Goal: Task Accomplishment & Management: Use online tool/utility

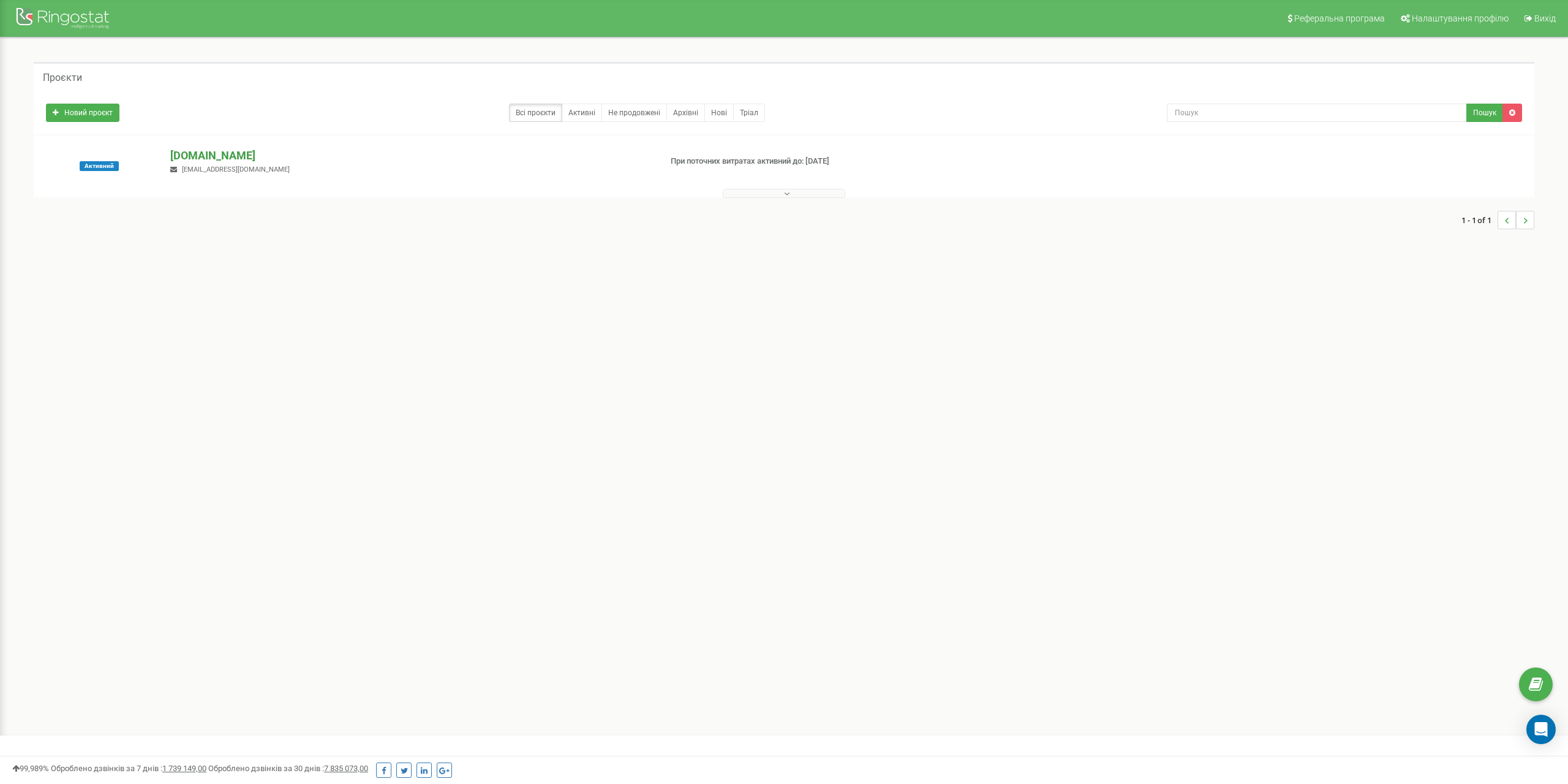
click at [195, 155] on p "[DOMAIN_NAME]" at bounding box center [410, 155] width 479 height 16
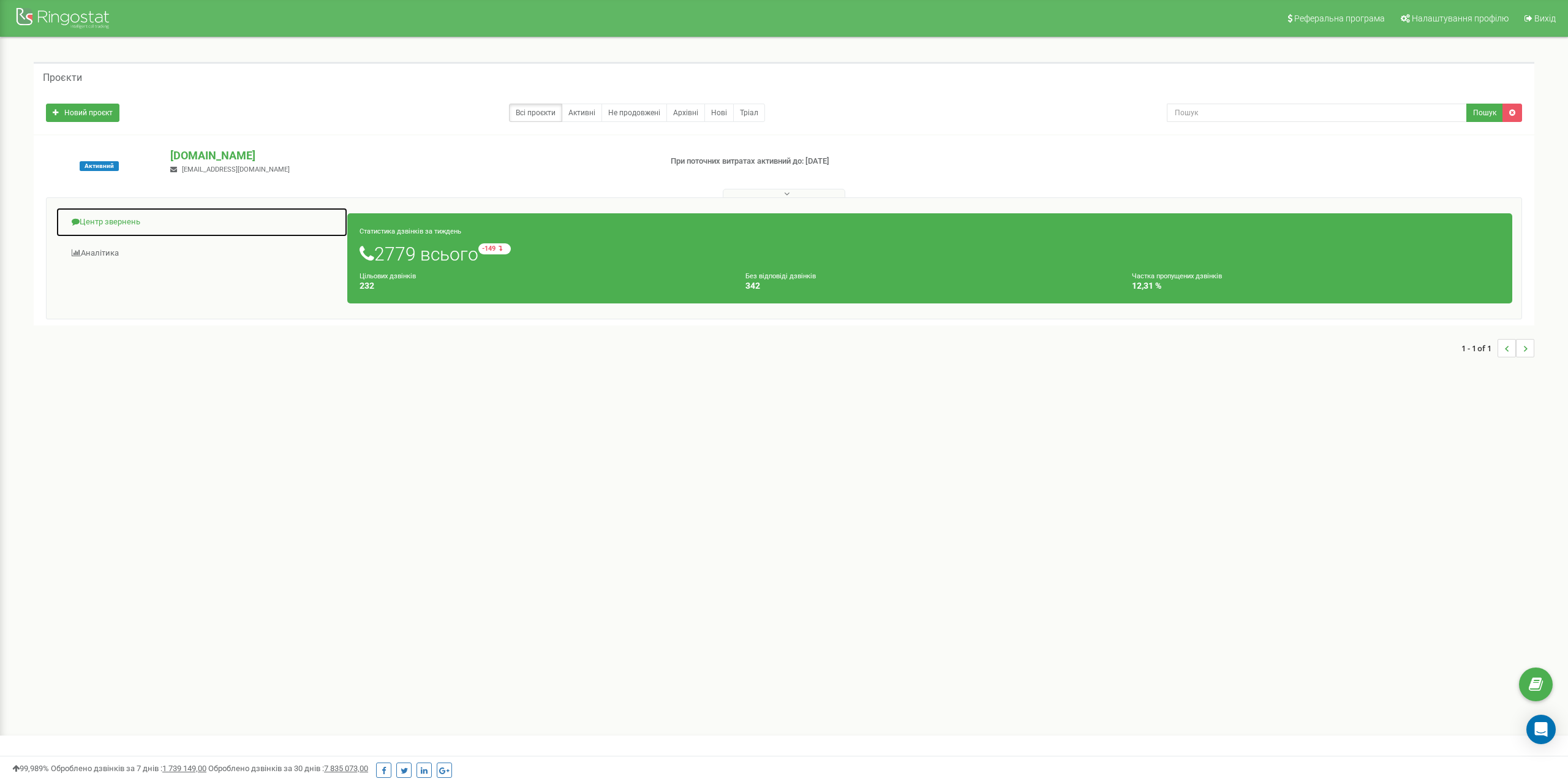
click at [107, 217] on link "Центр звернень" at bounding box center [202, 222] width 292 height 30
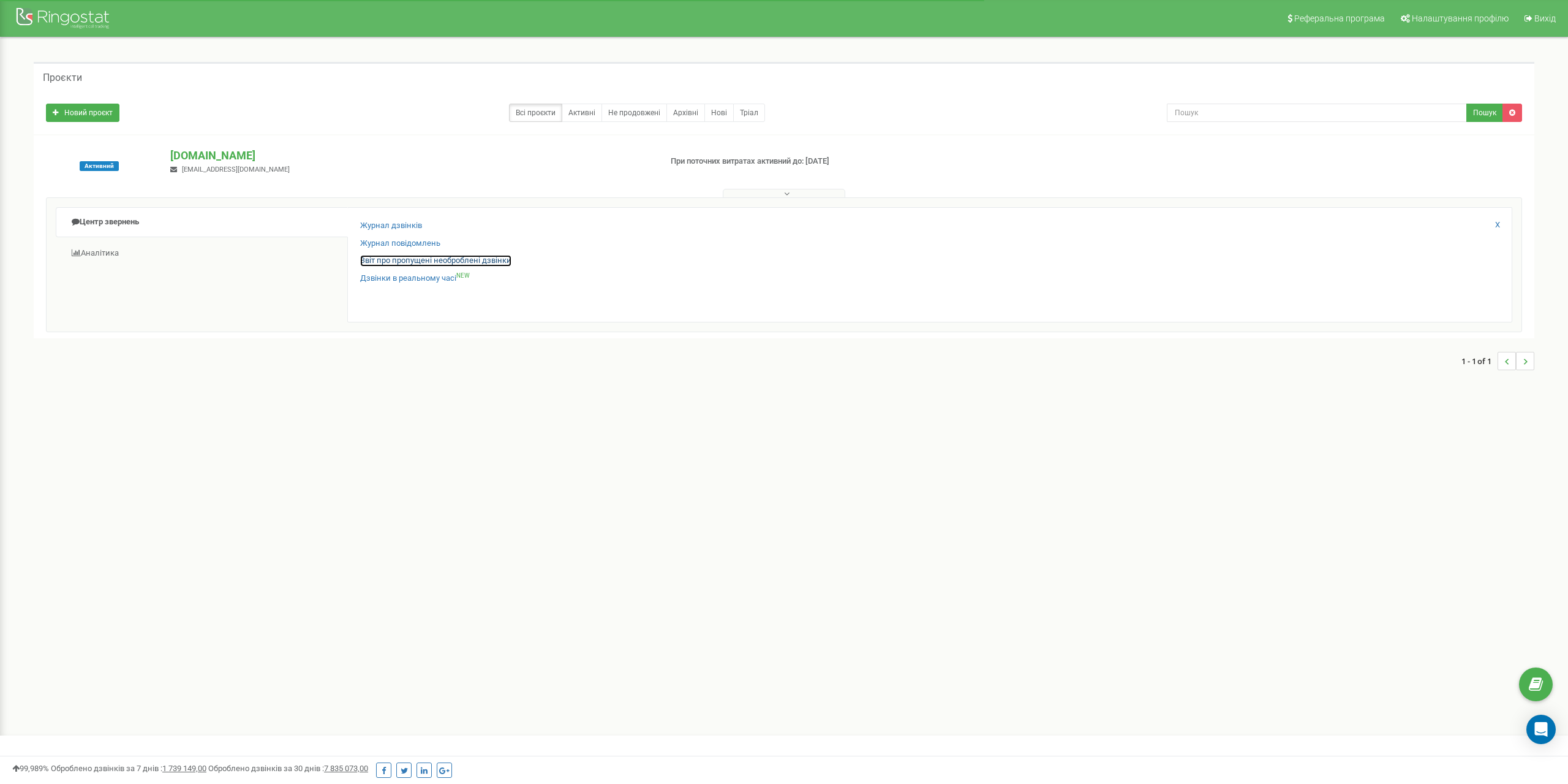
click at [376, 261] on link "Звіт про пропущені необроблені дзвінки" at bounding box center [436, 261] width 151 height 12
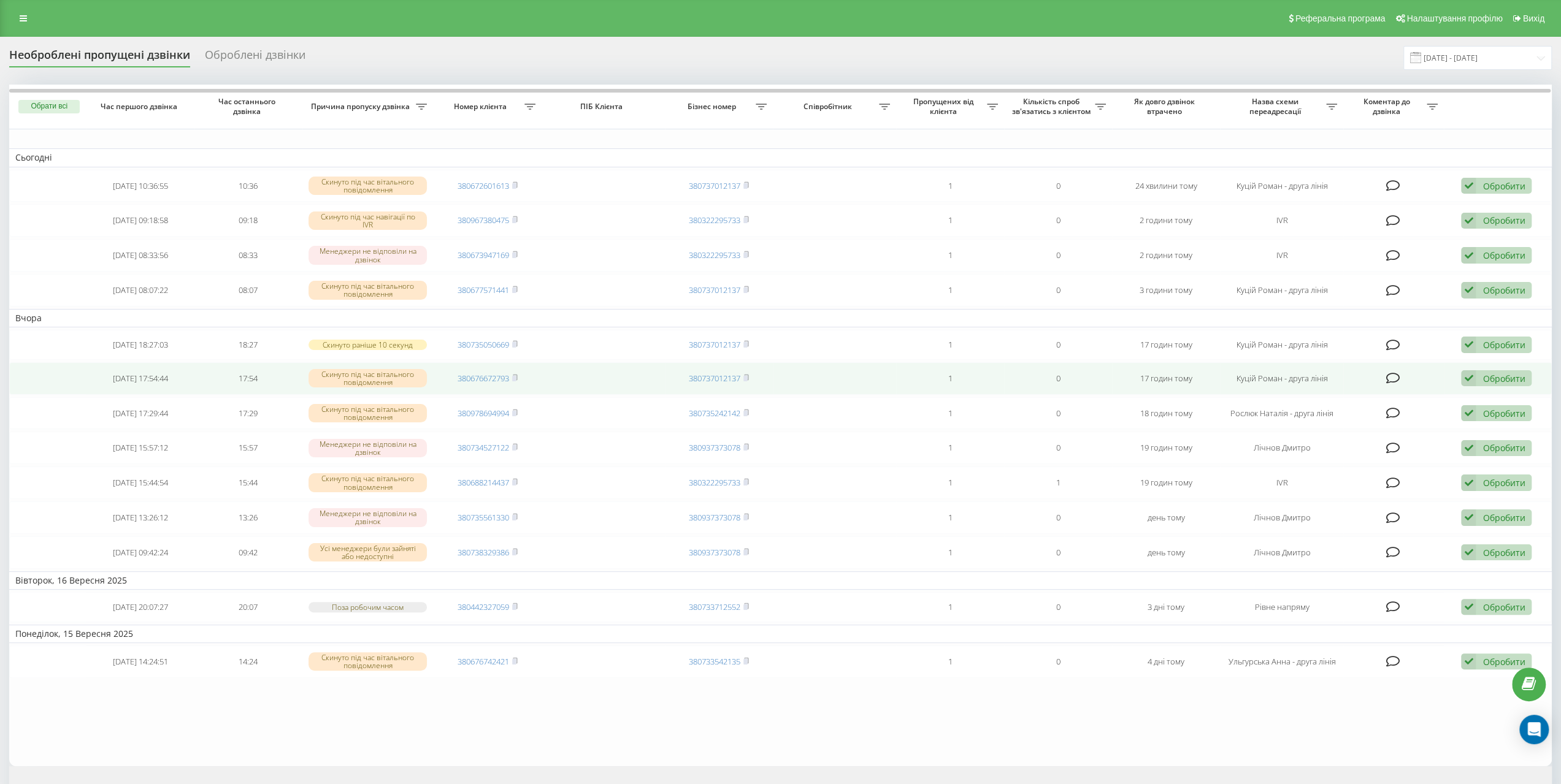
click at [1508, 376] on div "Обробити" at bounding box center [1504, 379] width 42 height 12
click at [1394, 419] on span "Зв'язався з клієнтом за допомогою іншого каналу" at bounding box center [1416, 419] width 209 height 12
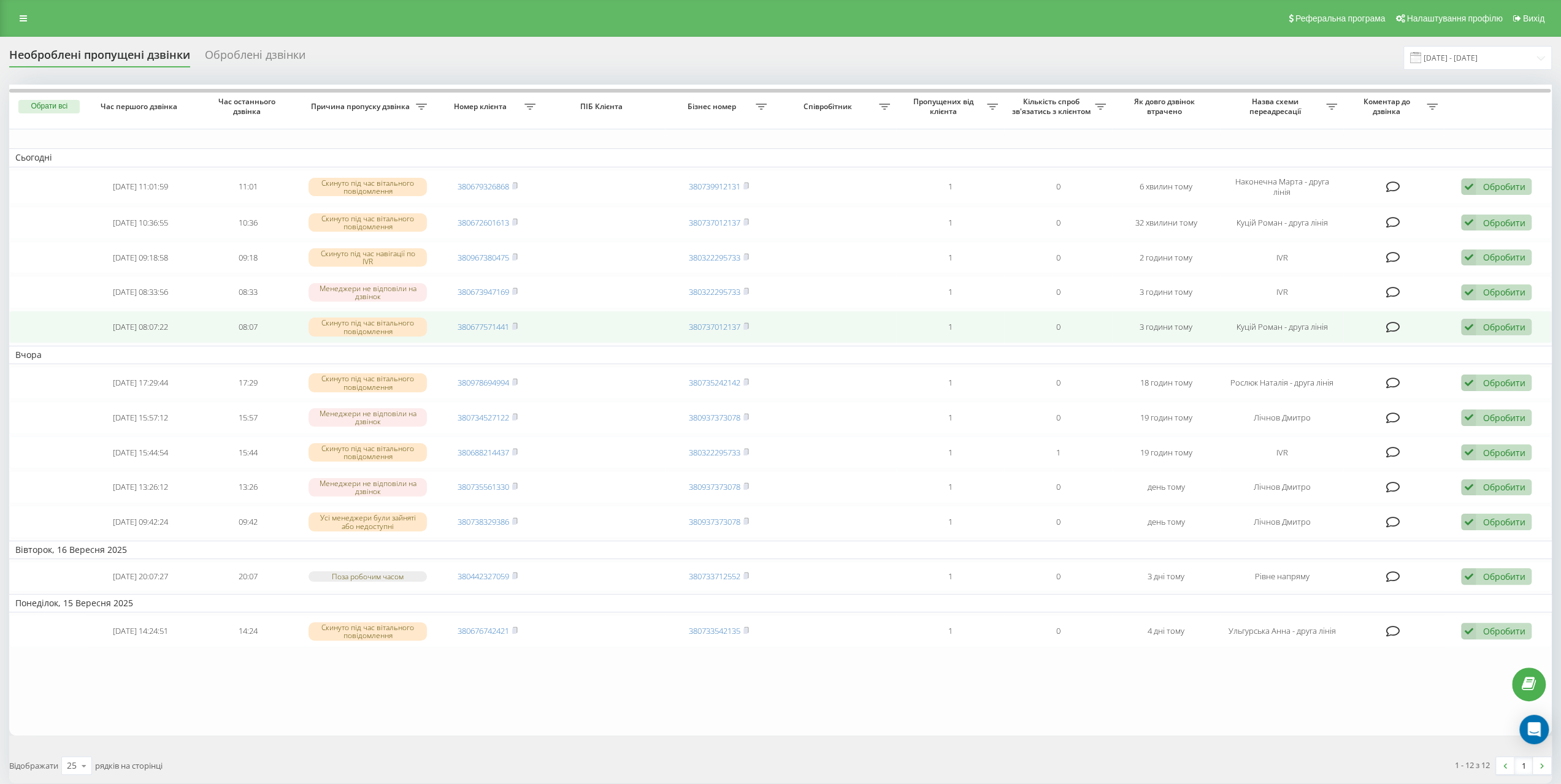
click at [1497, 324] on div "Обробити" at bounding box center [1504, 327] width 42 height 12
click at [1369, 365] on span "Зв'язався з клієнтом за допомогою іншого каналу" at bounding box center [1416, 368] width 209 height 12
